Goal: Task Accomplishment & Management: Complete application form

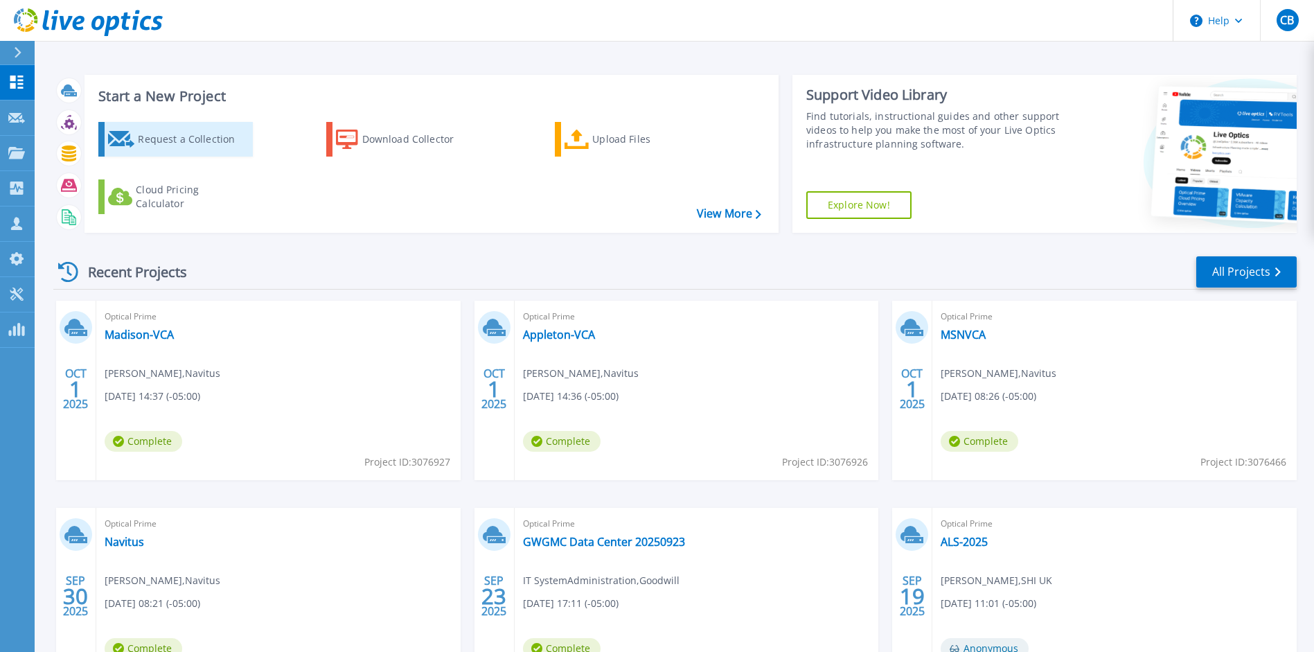
click at [186, 149] on div "Request a Collection" at bounding box center [193, 139] width 111 height 28
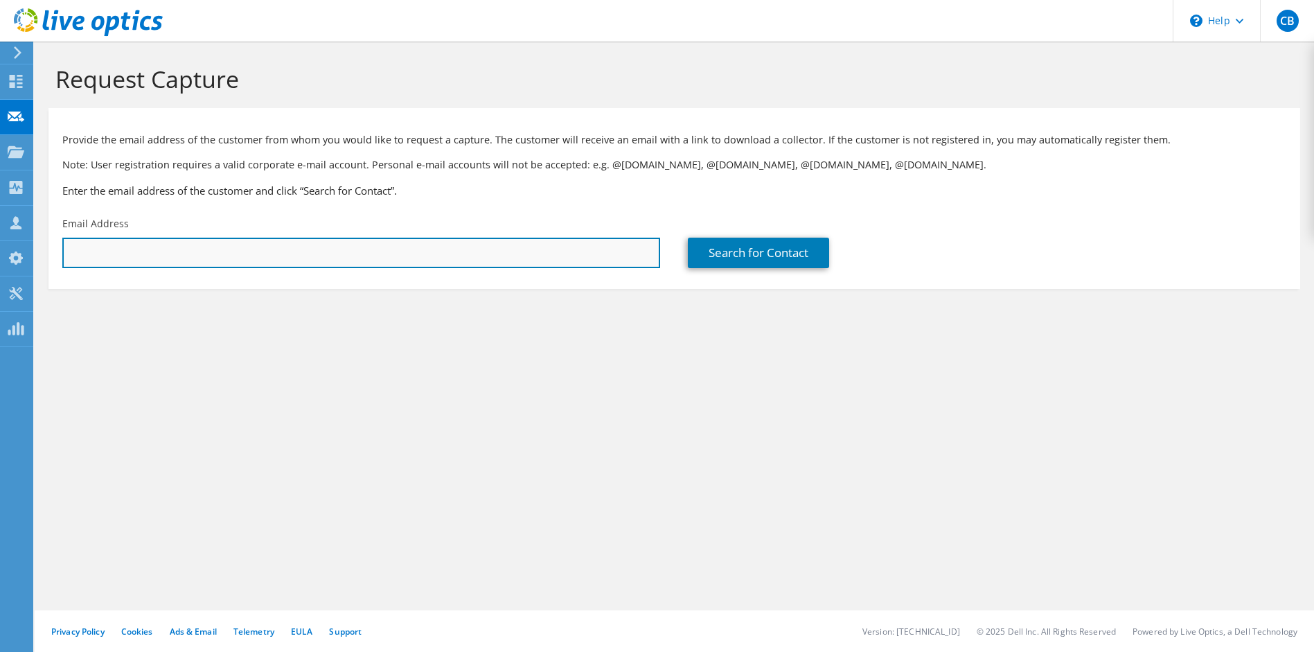
click at [254, 258] on input "text" at bounding box center [361, 253] width 598 height 30
paste input "[EMAIL_ADDRESS][DOMAIN_NAME]"
type input "[EMAIL_ADDRESS][DOMAIN_NAME]"
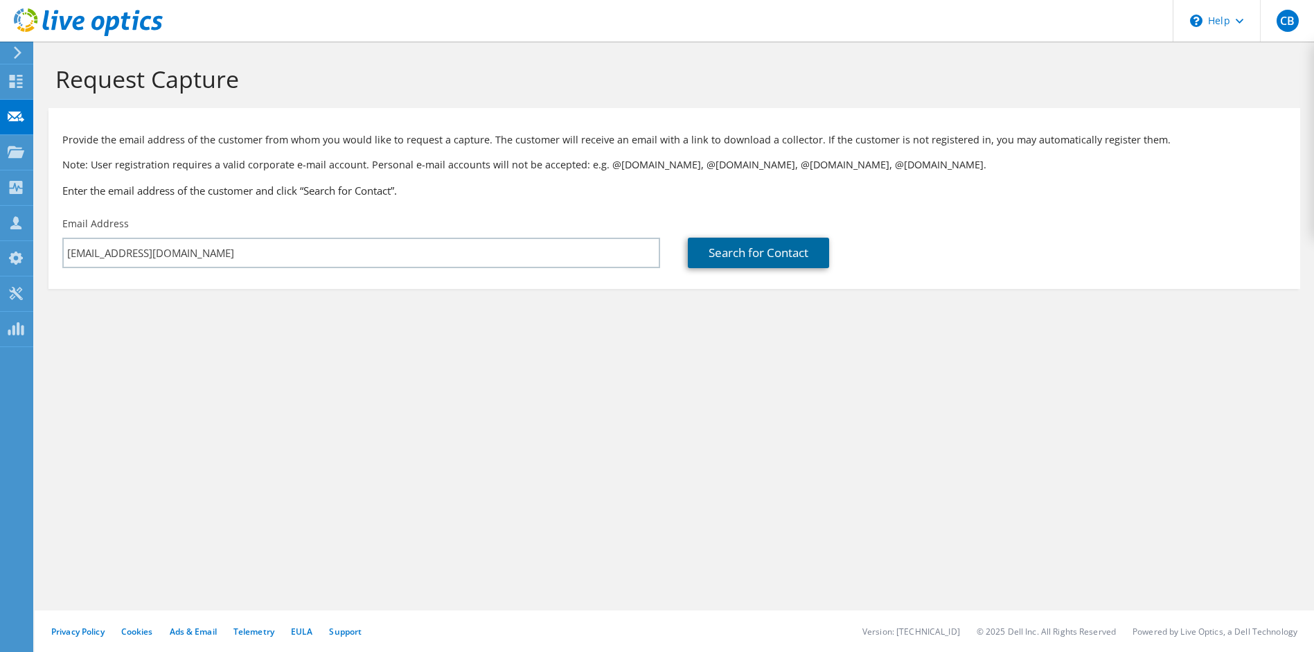
click at [727, 251] on link "Search for Contact" at bounding box center [758, 253] width 141 height 30
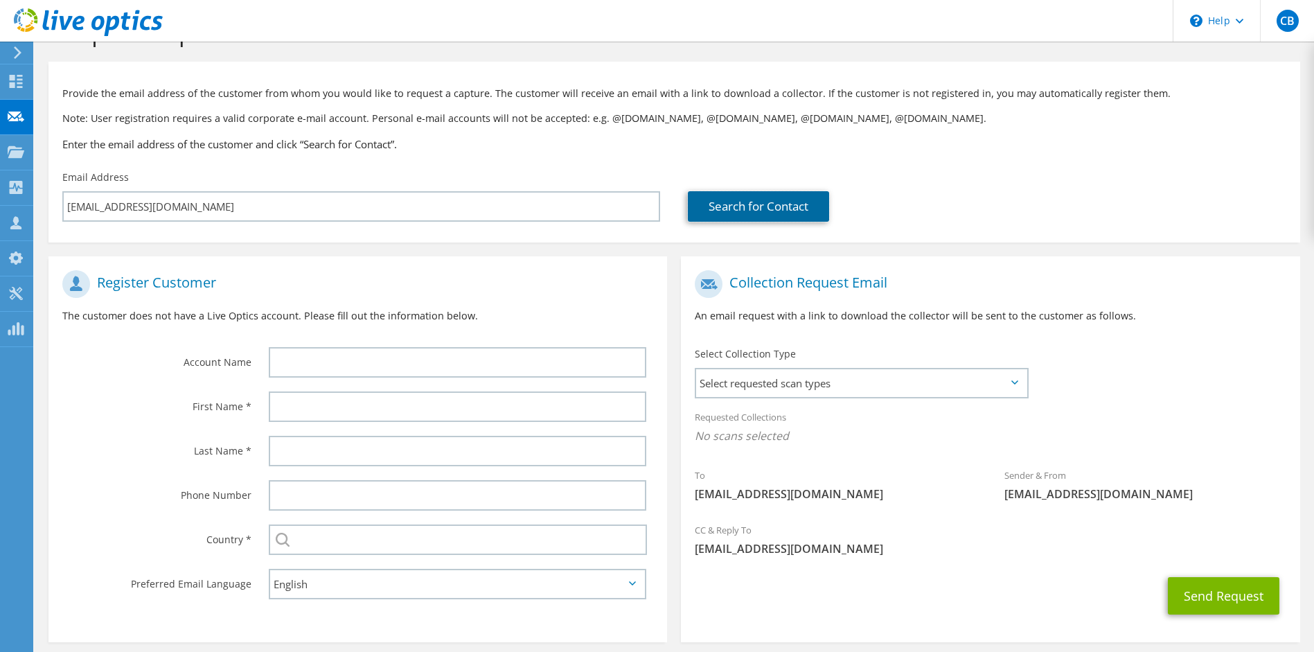
scroll to position [106, 0]
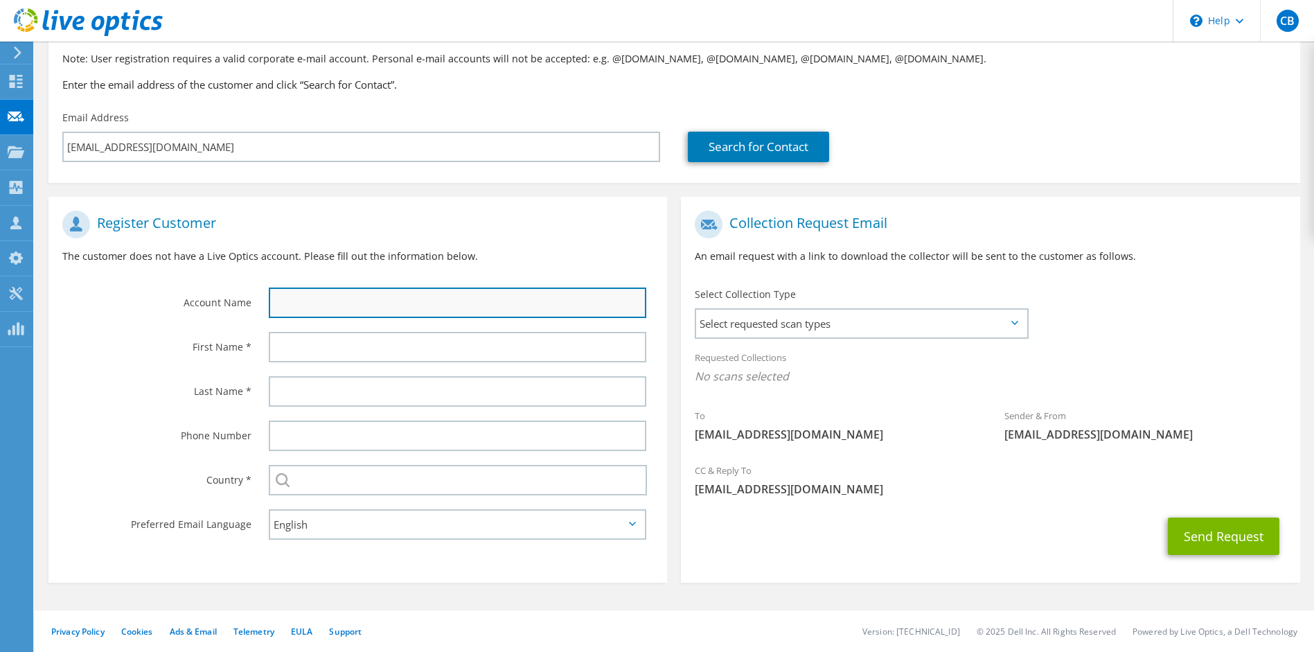
click at [333, 310] on input "text" at bounding box center [458, 303] width 378 height 30
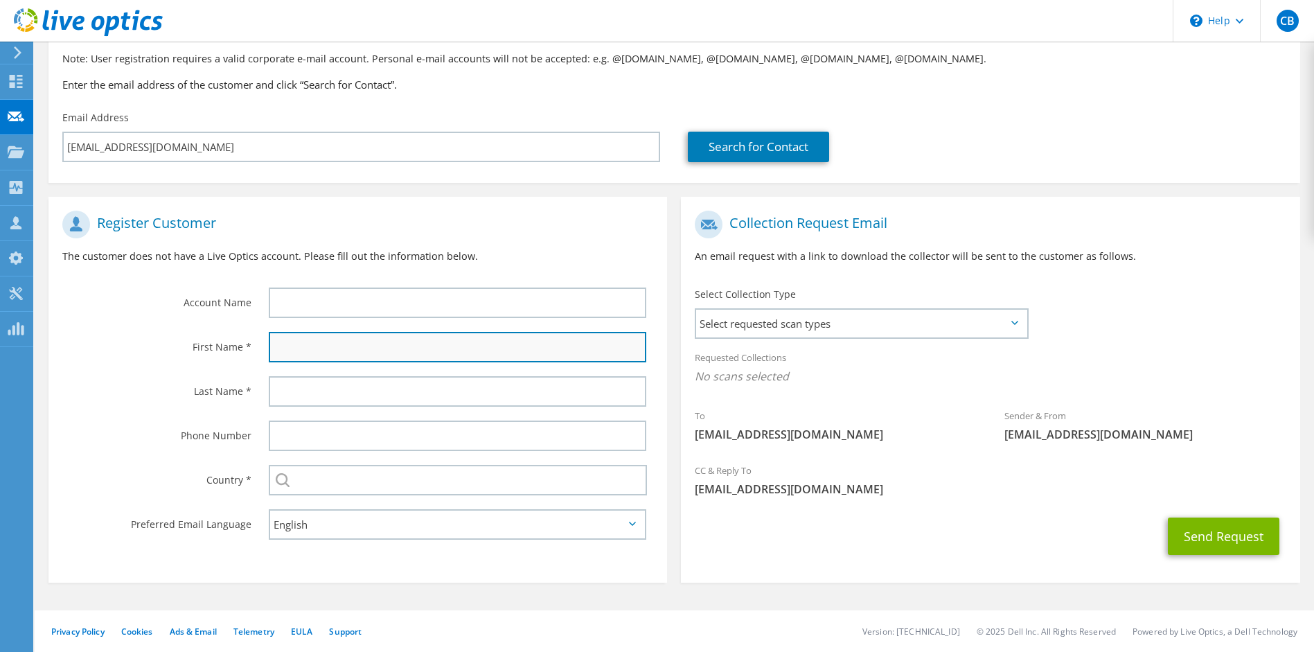
click at [275, 349] on input "text" at bounding box center [458, 347] width 378 height 30
type input "[PERSON_NAME]"
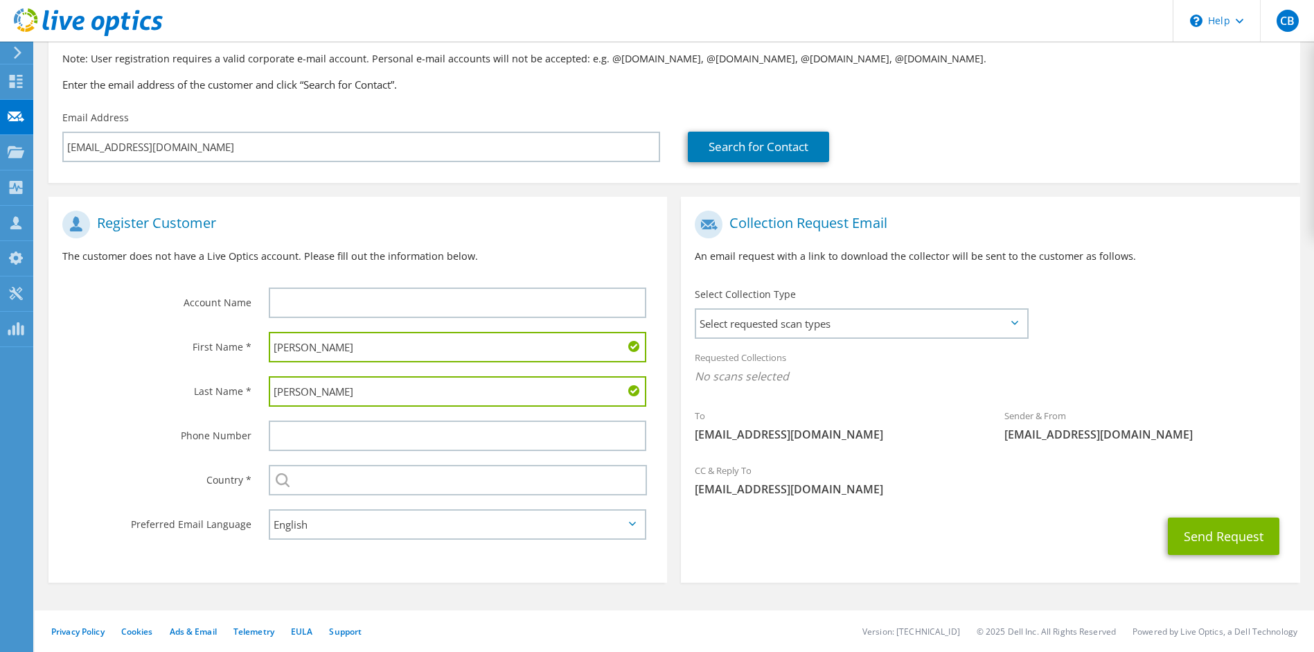
type input "[PERSON_NAME]"
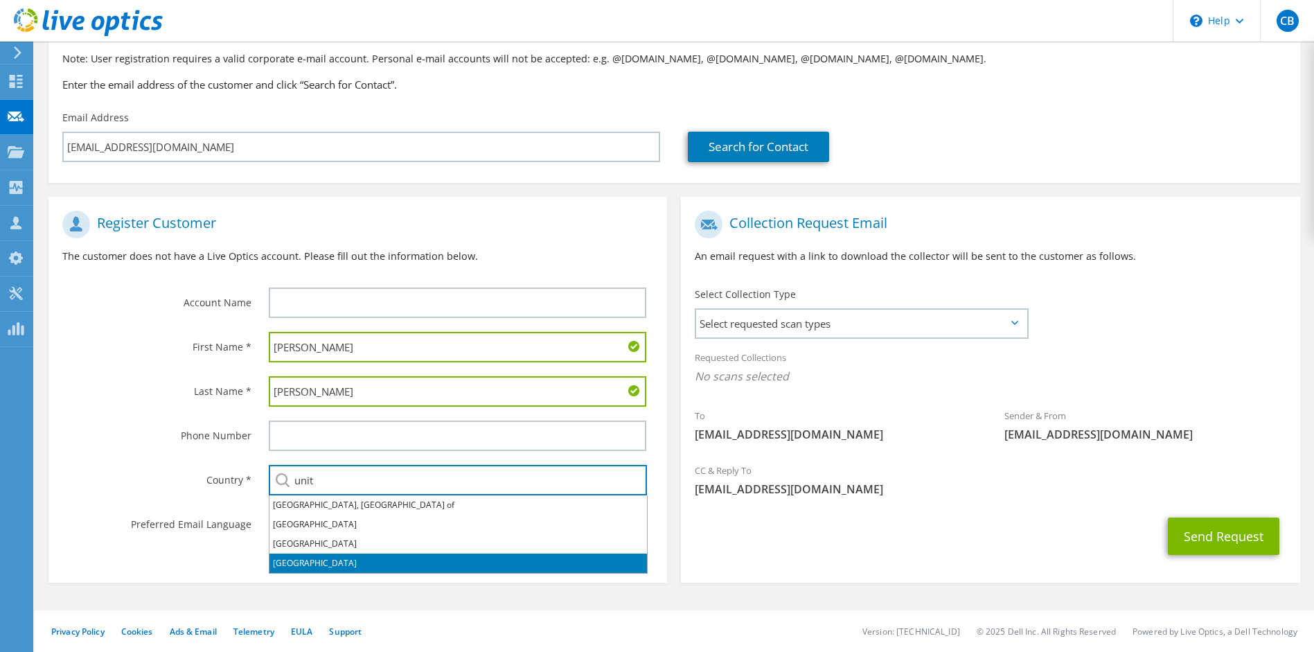
click at [333, 563] on li "[GEOGRAPHIC_DATA]" at bounding box center [459, 563] width 378 height 19
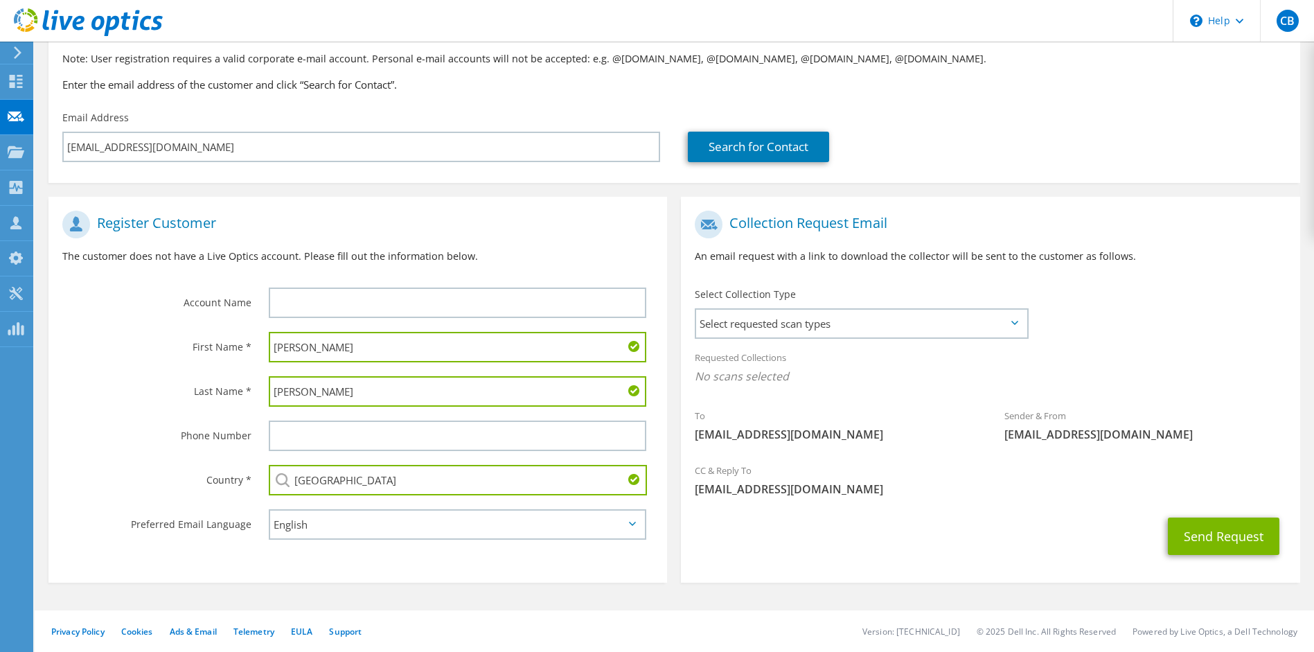
type input "[GEOGRAPHIC_DATA]"
click at [333, 562] on section "Register Customer The customer does not have a Live Optics account. Please fill…" at bounding box center [357, 390] width 619 height 386
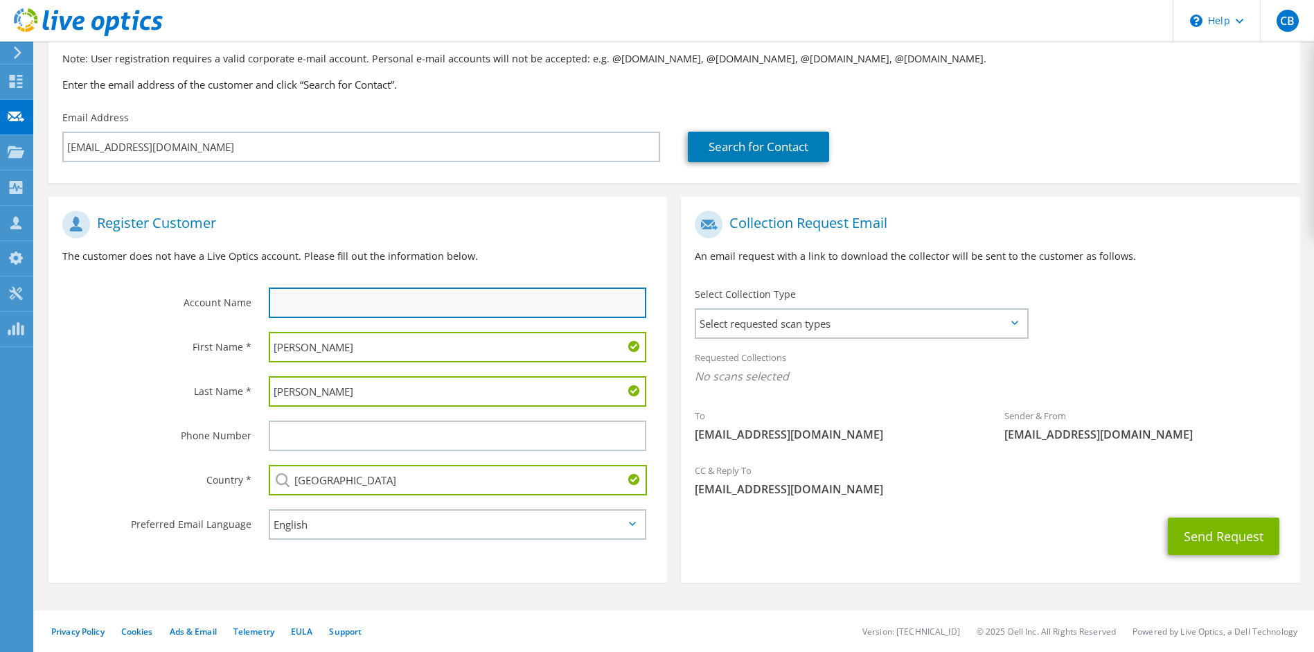
click at [299, 307] on input "text" at bounding box center [458, 303] width 378 height 30
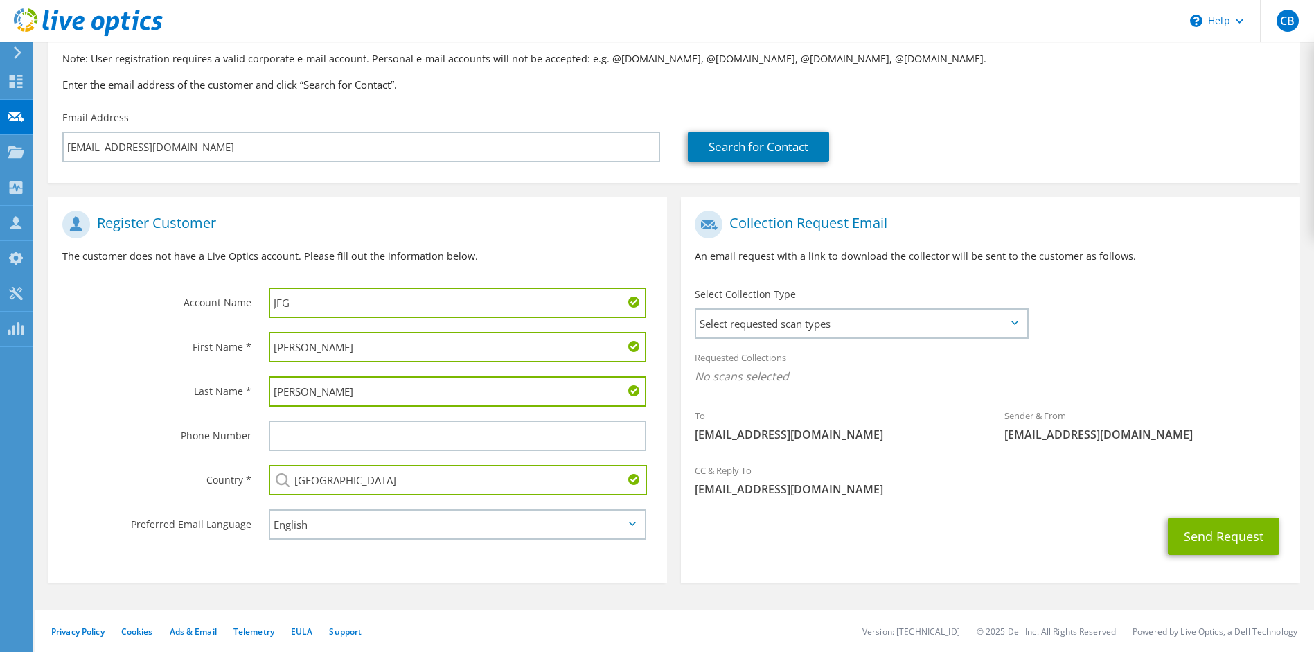
type input "JFG"
click at [956, 324] on span "Select requested scan types" at bounding box center [861, 324] width 330 height 28
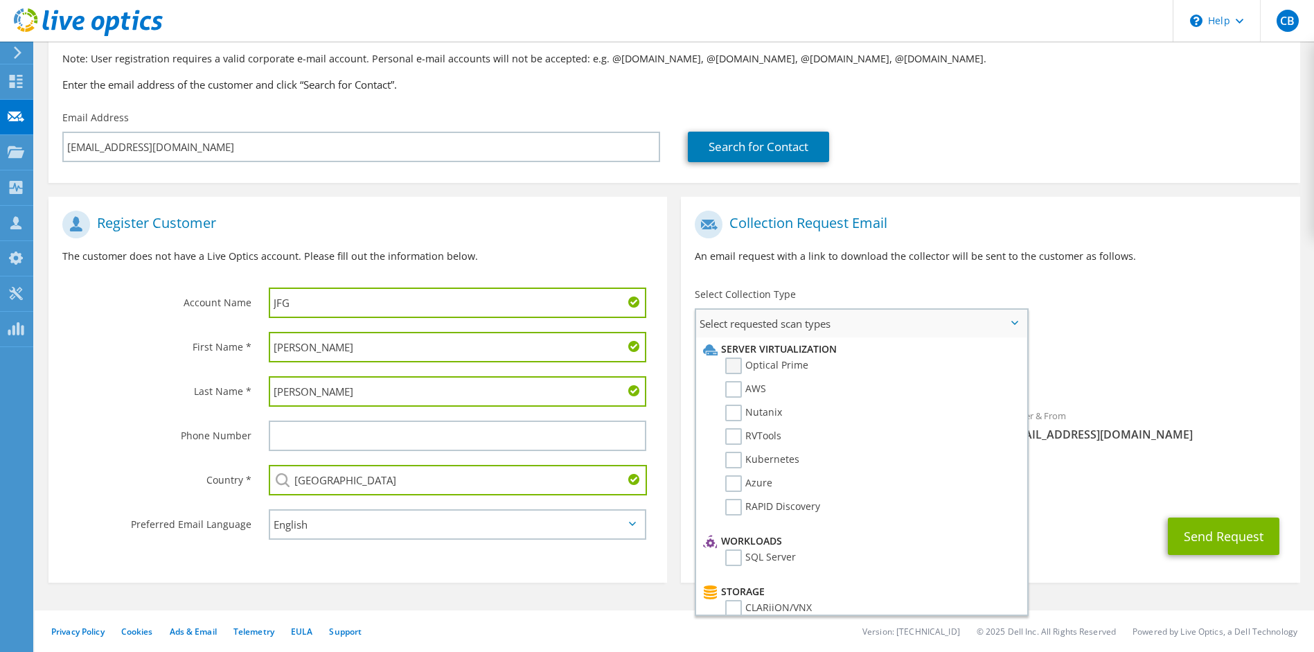
click at [737, 364] on label "Optical Prime" at bounding box center [766, 365] width 83 height 17
click at [0, 0] on input "Optical Prime" at bounding box center [0, 0] width 0 height 0
click at [734, 440] on label "RVTools" at bounding box center [753, 436] width 56 height 17
click at [0, 0] on input "RVTools" at bounding box center [0, 0] width 0 height 0
click at [1155, 347] on div "Requested Collections No scans selected Optical Prime RVTools" at bounding box center [990, 370] width 619 height 55
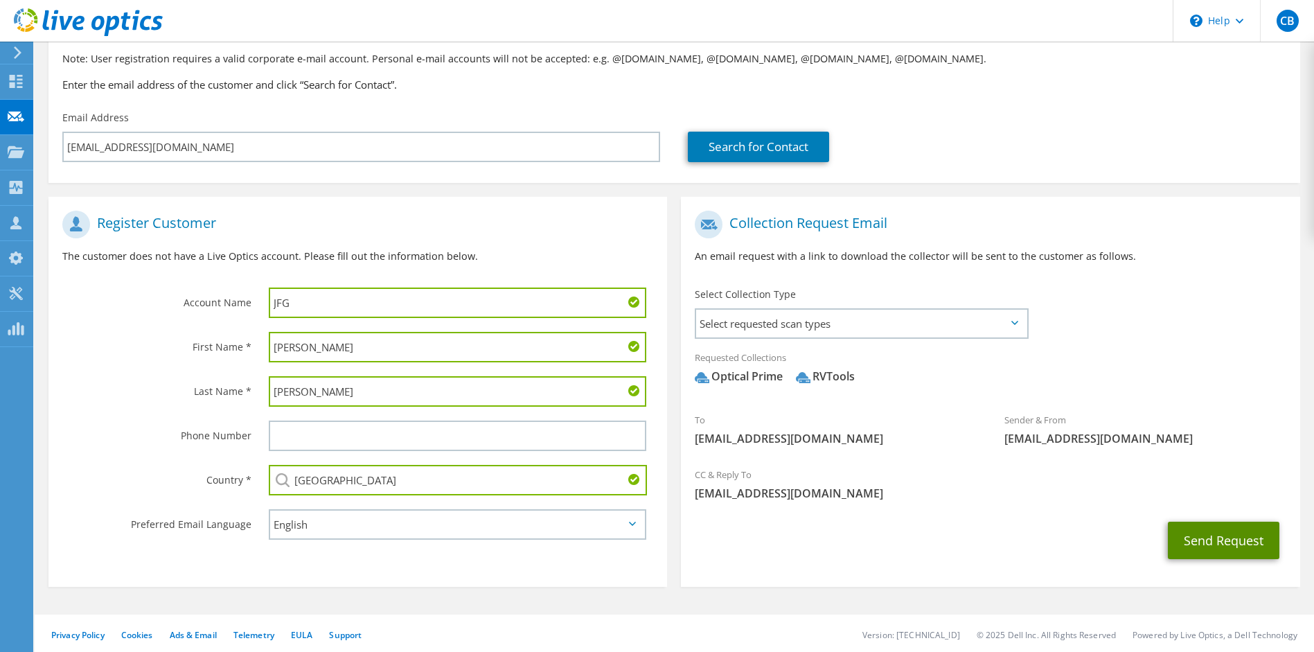
click at [1221, 539] on button "Send Request" at bounding box center [1224, 540] width 112 height 37
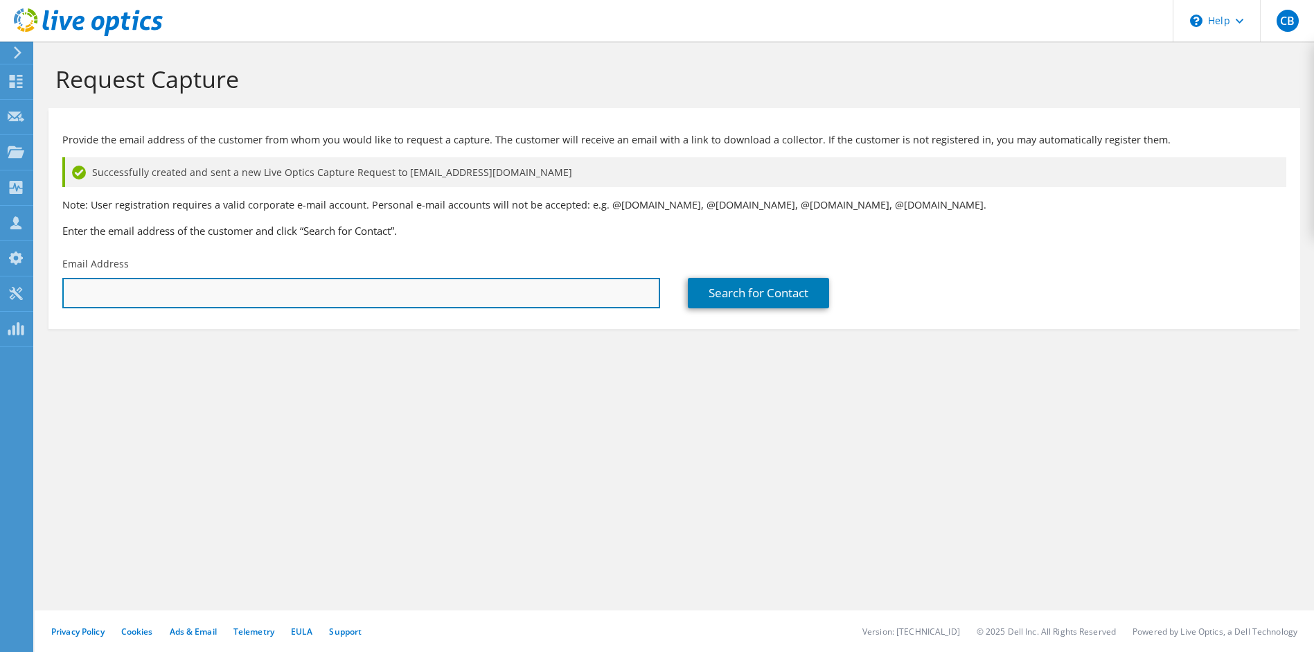
click at [264, 290] on input "text" at bounding box center [361, 293] width 598 height 30
type input "mjwilson@johnsonfinancialgroup.com"
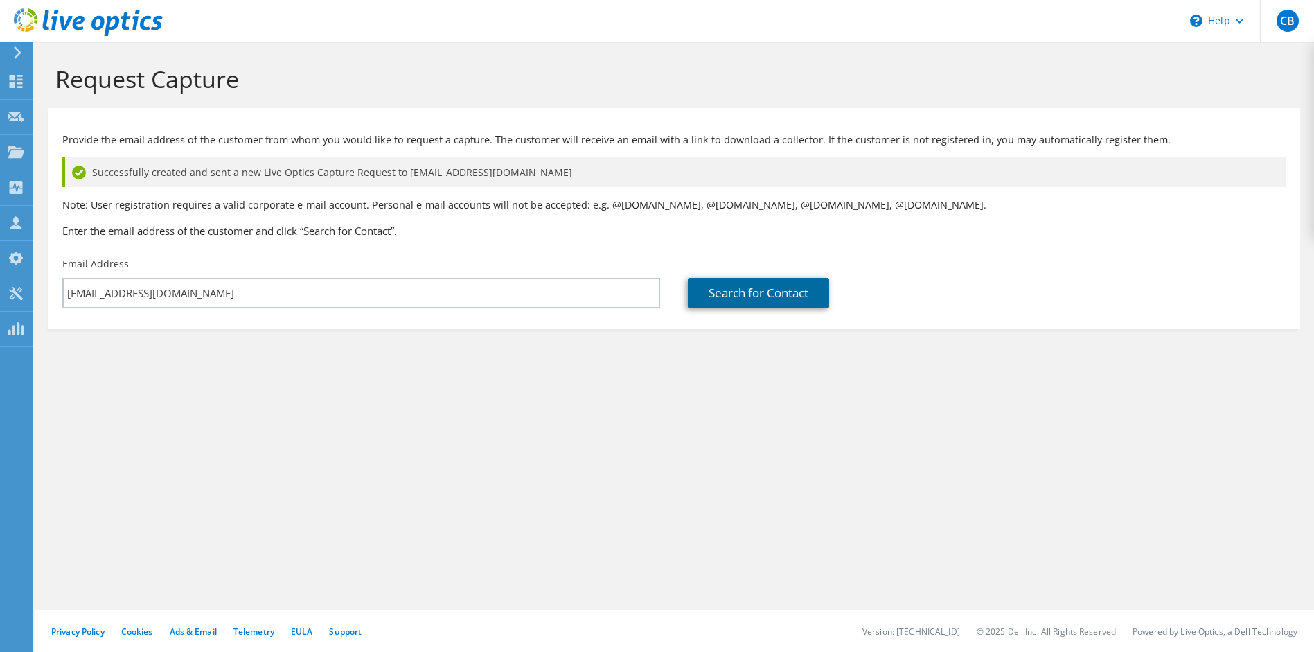
click at [737, 301] on link "Search for Contact" at bounding box center [758, 293] width 141 height 30
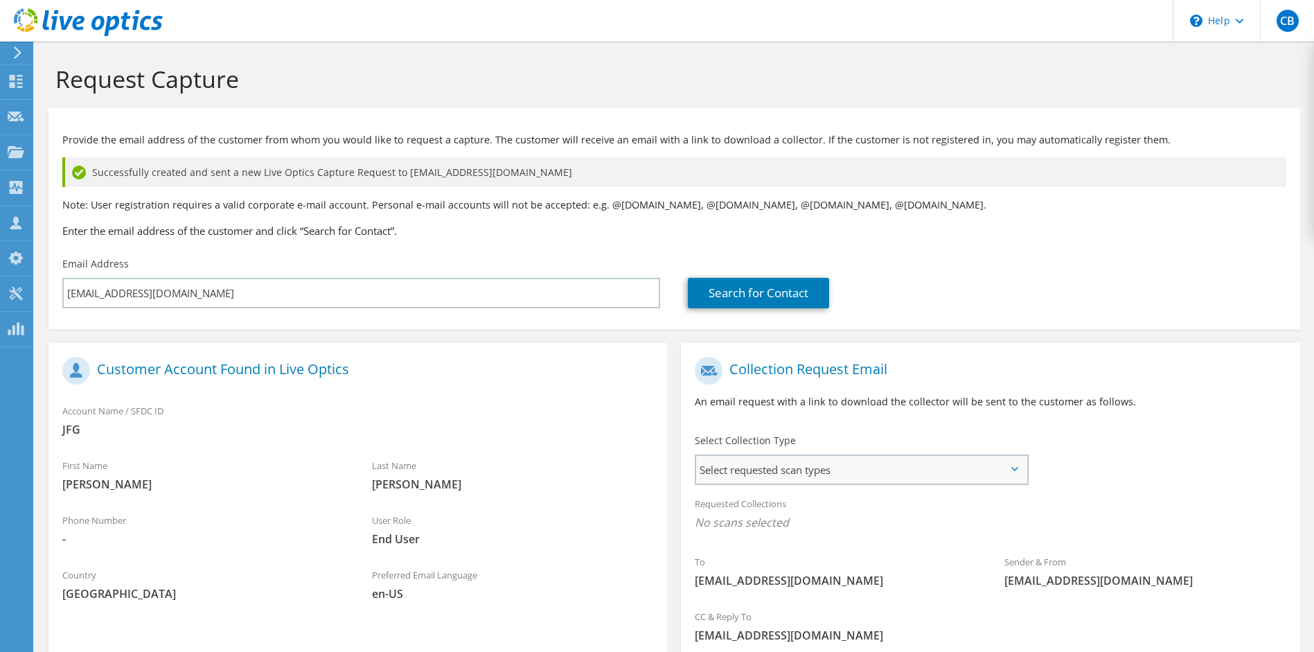
click at [847, 465] on span "Select requested scan types" at bounding box center [861, 470] width 330 height 28
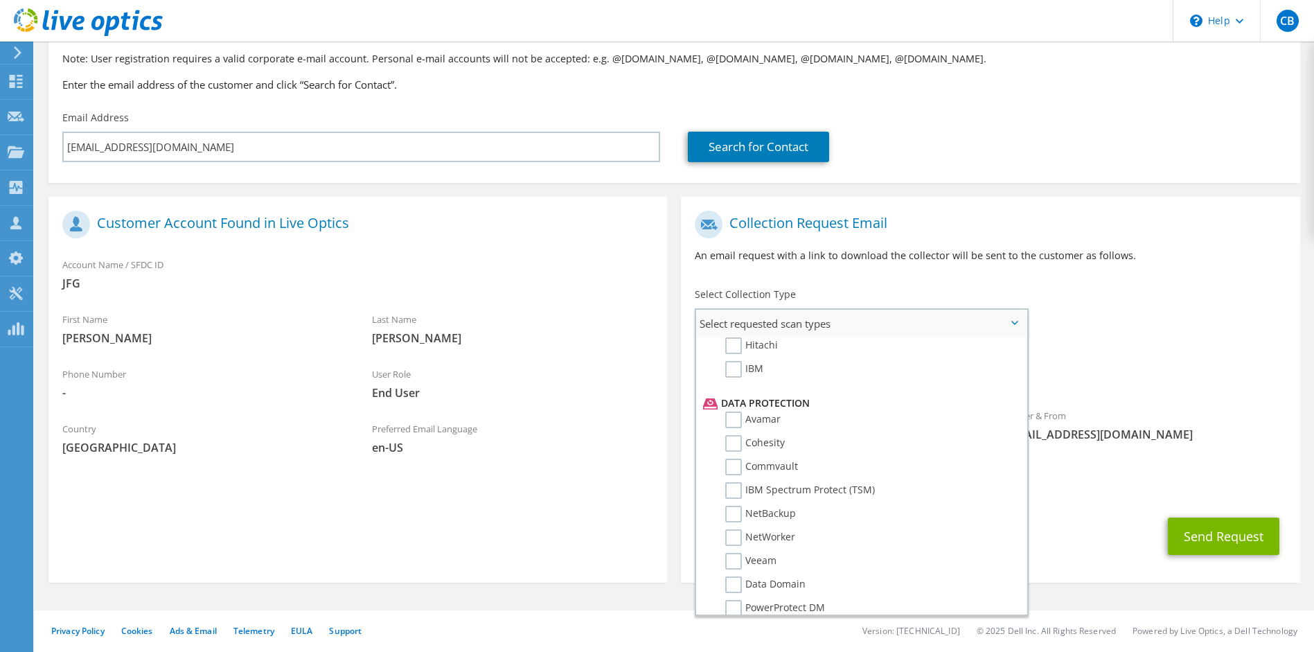
scroll to position [659, 0]
click at [733, 449] on label "Veeam" at bounding box center [750, 447] width 51 height 17
click at [0, 0] on input "Veeam" at bounding box center [0, 0] width 0 height 0
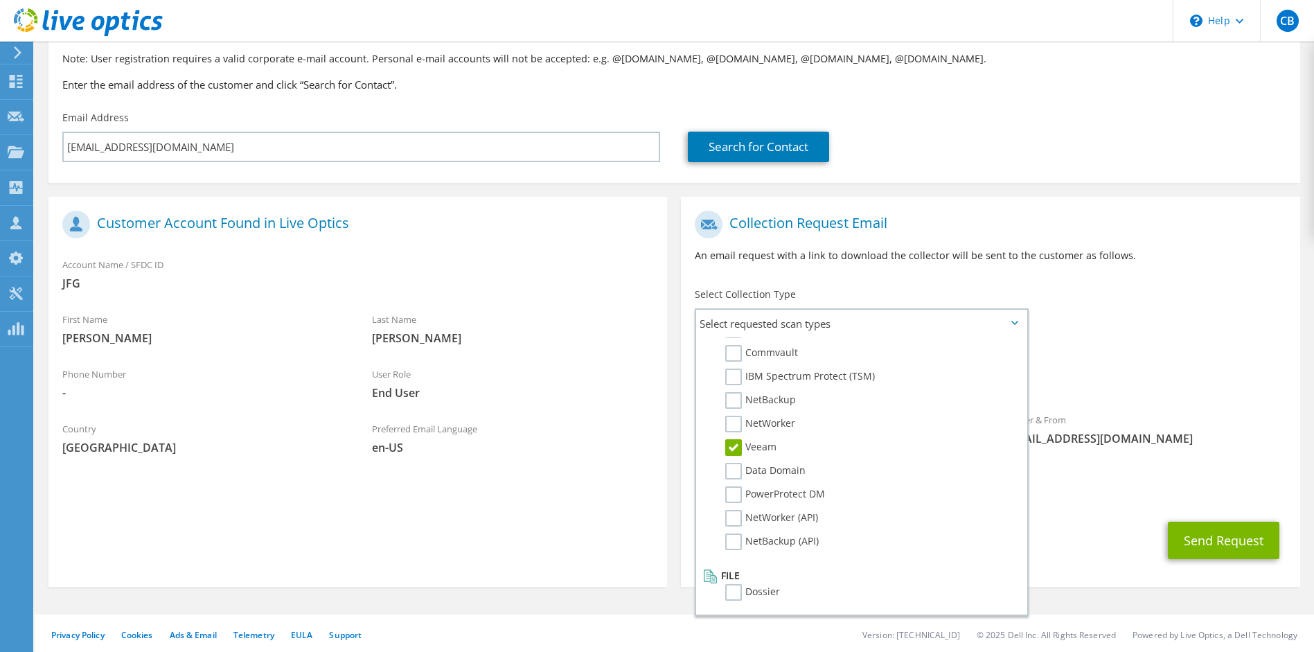
click at [1145, 414] on div "Sender & From liveoptics@liveoptics.com" at bounding box center [1146, 429] width 310 height 48
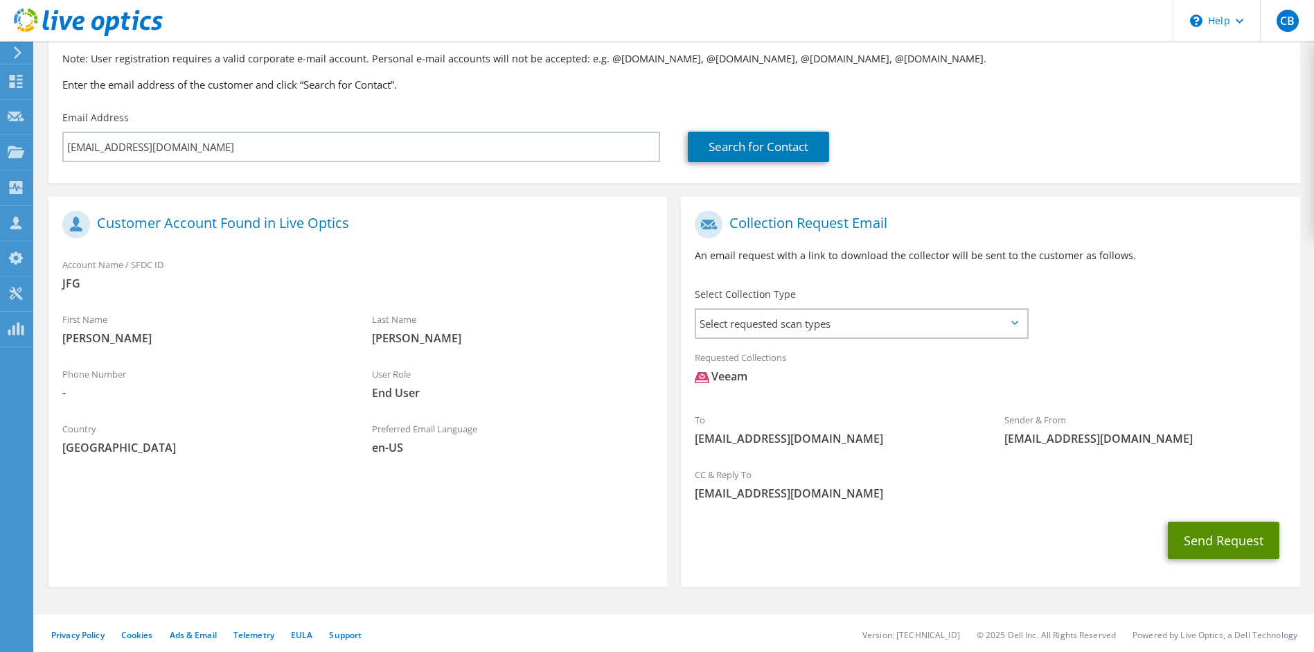
click at [1218, 556] on button "Send Request" at bounding box center [1224, 540] width 112 height 37
